Goal: Check status: Check status

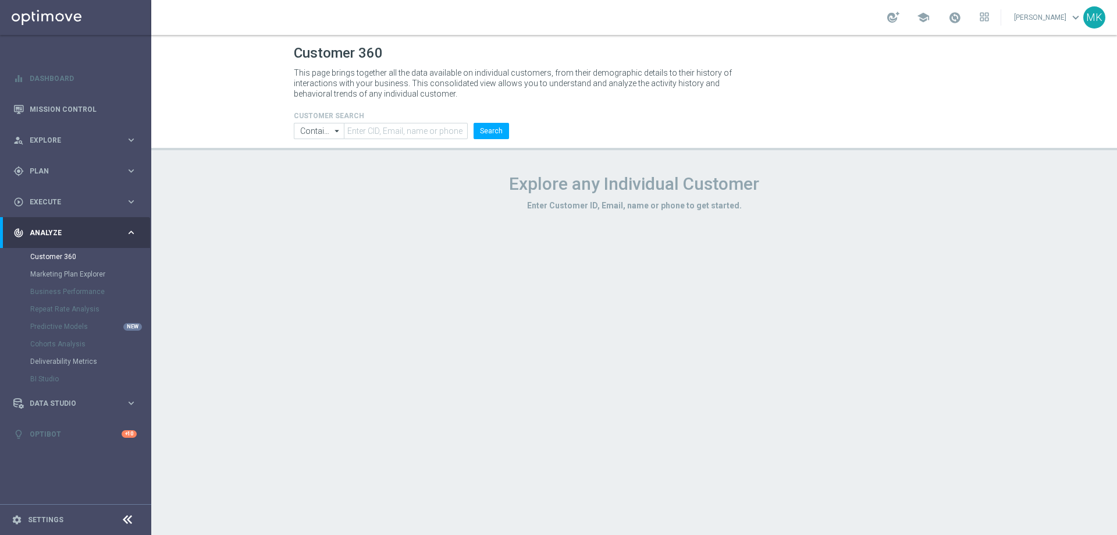
click at [387, 120] on form "CUSTOMER SEARCH Contains Contains arrow_drop_down Show Selected 0 of NaN Contai…" at bounding box center [401, 125] width 215 height 27
click at [390, 126] on input "text" at bounding box center [406, 131] width 124 height 16
paste input "2167594"
type input "2167594"
click at [481, 127] on button "Search" at bounding box center [491, 131] width 35 height 16
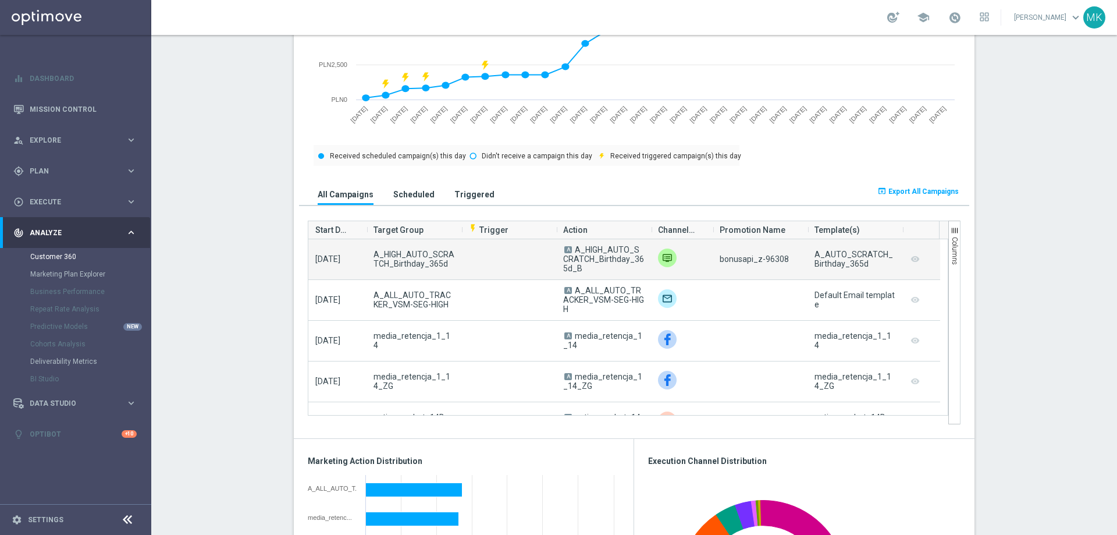
scroll to position [349, 0]
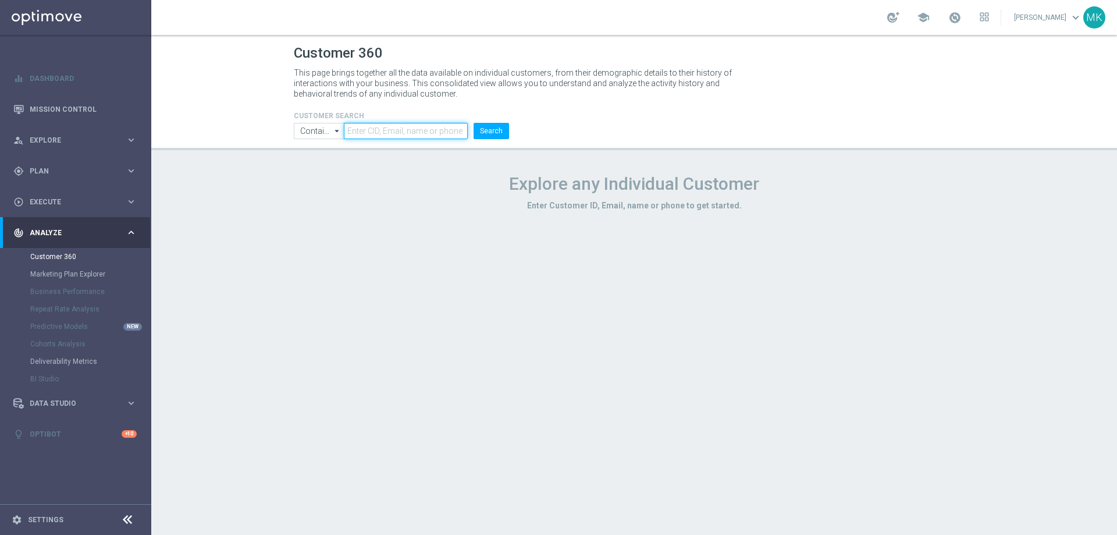
click at [418, 124] on input "text" at bounding box center [406, 131] width 124 height 16
paste input "872612"
type input "872612"
click at [505, 131] on button "Search" at bounding box center [491, 131] width 35 height 16
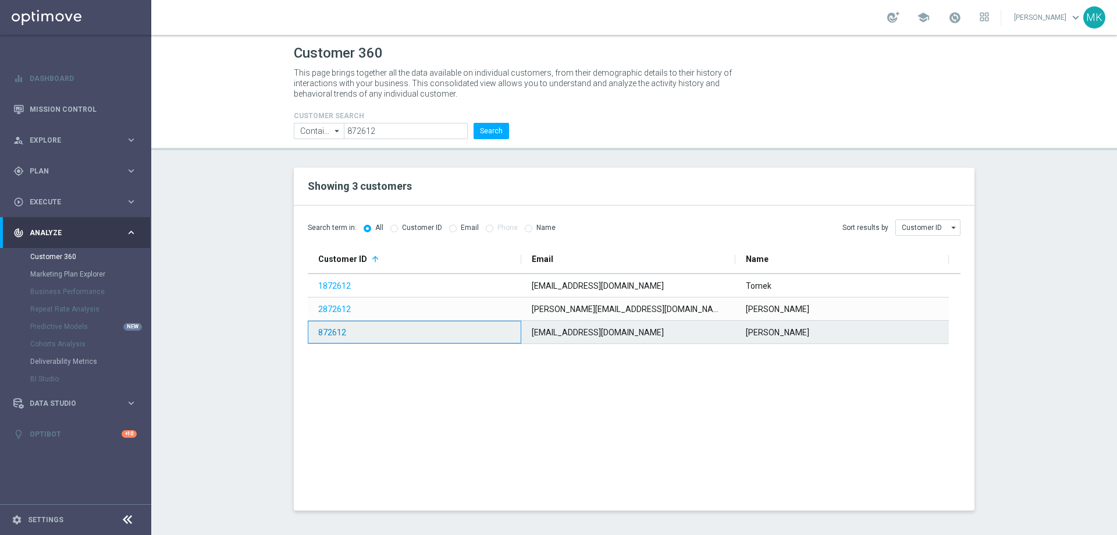
click at [323, 336] on link "872612" at bounding box center [332, 332] width 28 height 9
